Goal: Find specific page/section

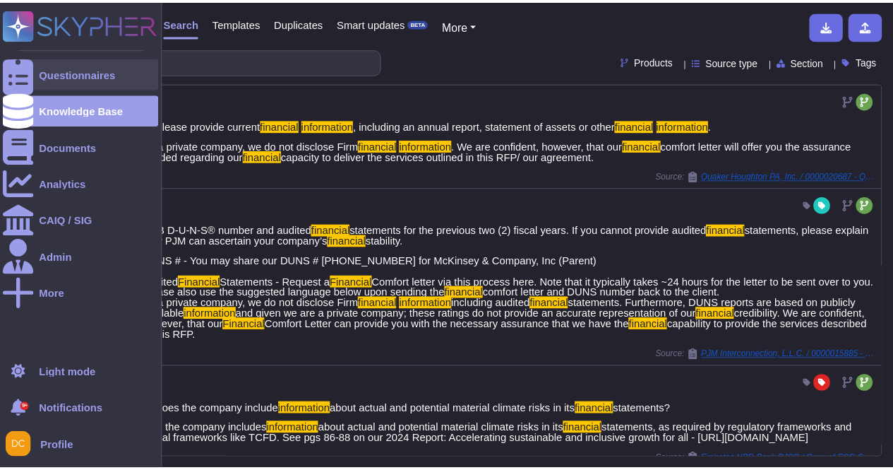
scroll to position [723, 0]
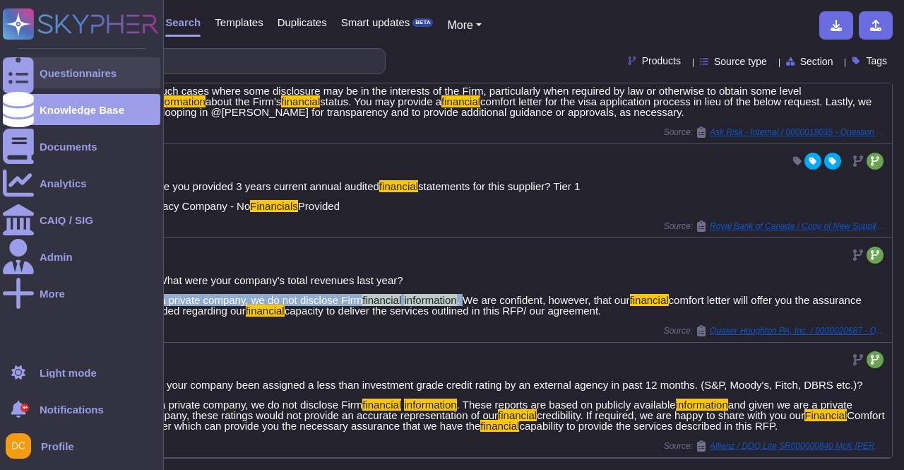
drag, startPoint x: 0, startPoint y: 0, endPoint x: 83, endPoint y: 69, distance: 107.3
click at [83, 69] on div "Questionnaires" at bounding box center [78, 73] width 77 height 11
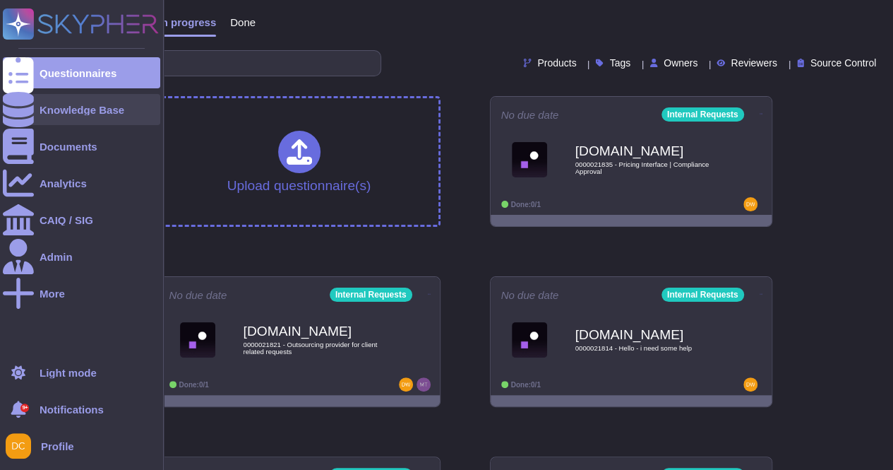
click at [109, 98] on div "Knowledge Base" at bounding box center [81, 109] width 157 height 31
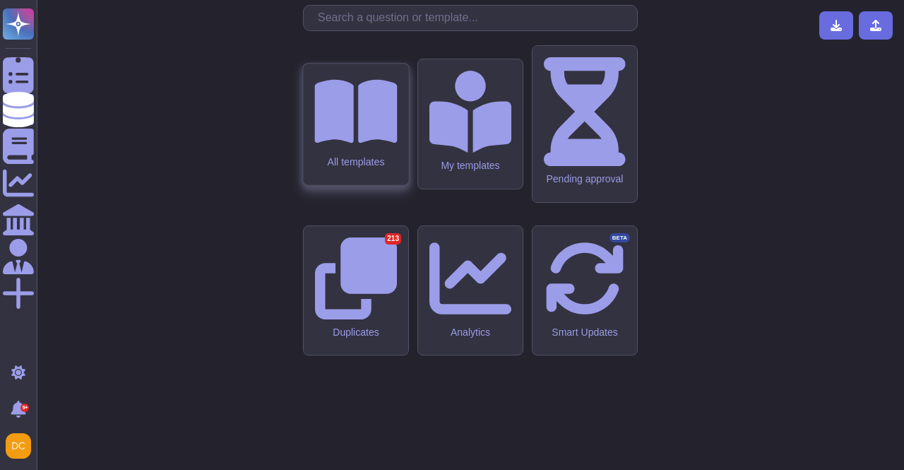
click at [347, 148] on icon at bounding box center [355, 111] width 83 height 73
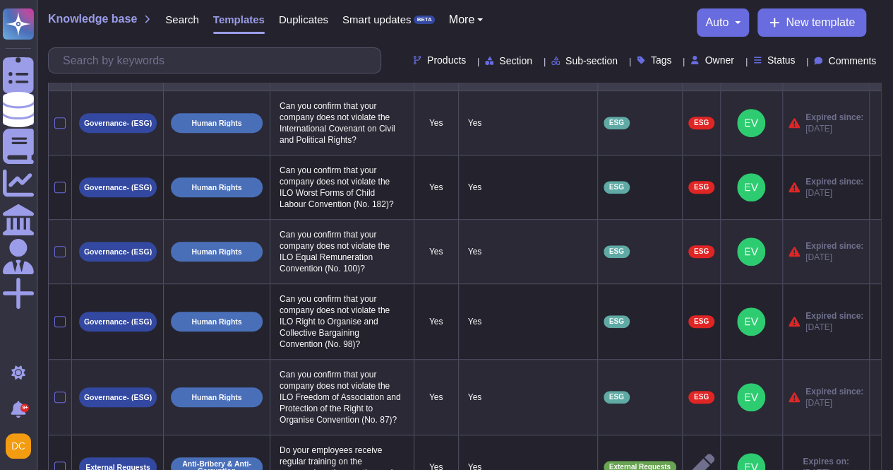
scroll to position [365, 0]
